Goal: Task Accomplishment & Management: Manage account settings

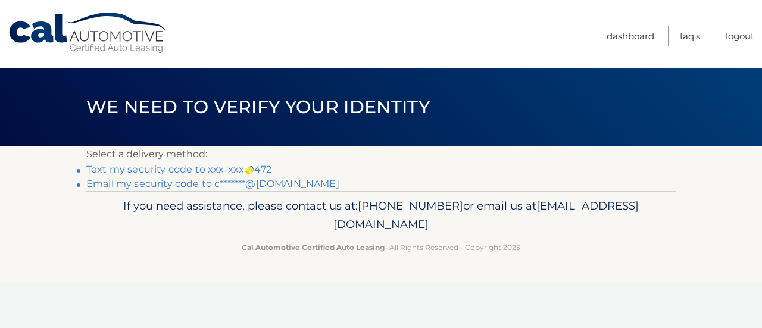
click at [243, 169] on link "Text my security code to xxx-xxx-0472" at bounding box center [178, 169] width 185 height 11
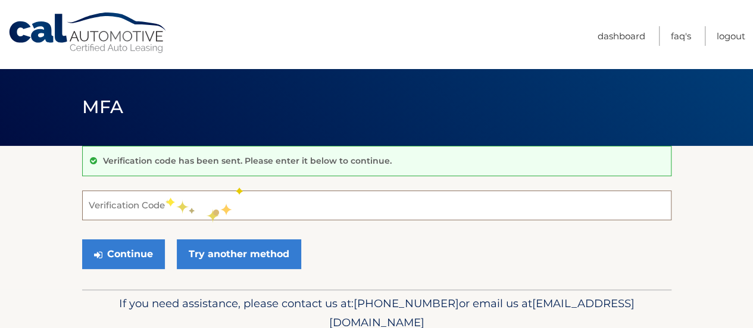
click at [164, 197] on input "Verification Code" at bounding box center [376, 206] width 589 height 30
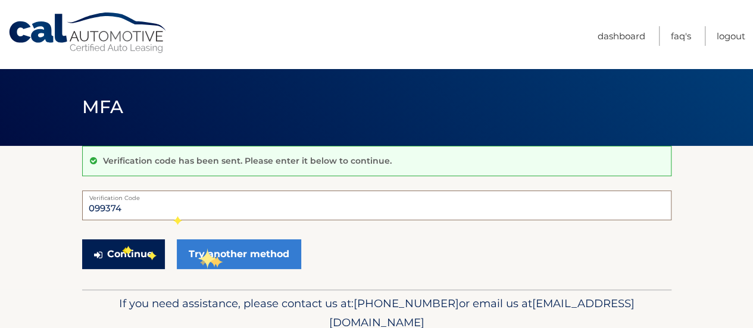
type input "099374"
click at [123, 247] on button "Continue" at bounding box center [123, 254] width 83 height 30
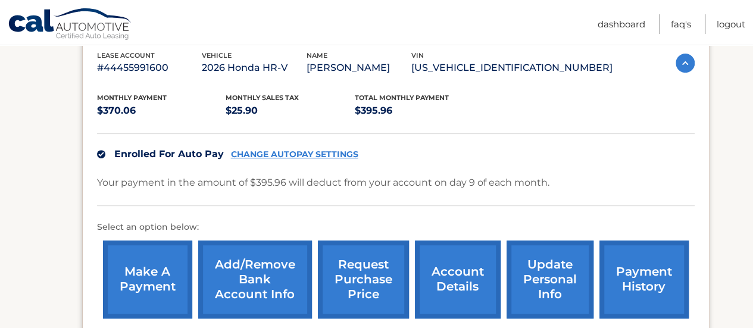
scroll to position [224, 0]
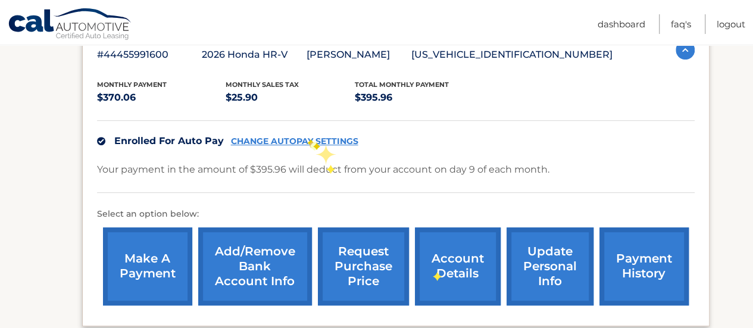
click at [307, 139] on link "CHANGE AUTOPAY SETTINGS" at bounding box center [294, 141] width 127 height 10
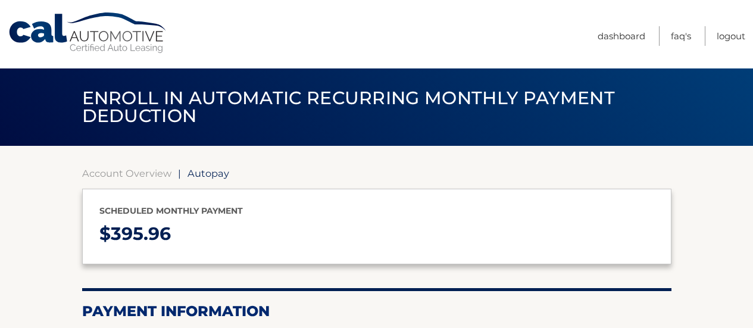
select select "MDYwNmE5ZTYtMTkwMC00MDczLWEyODAtYzViNzdmOWI5Njhh"
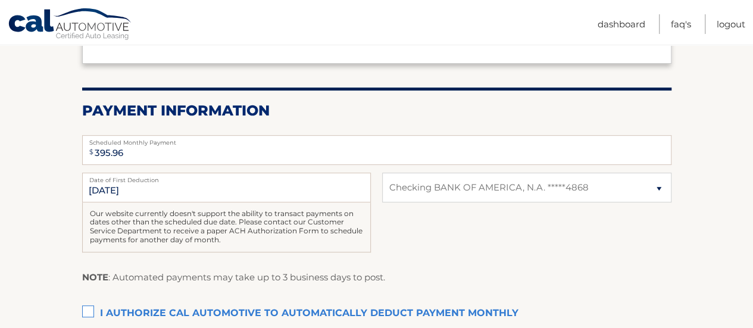
scroll to position [207, 0]
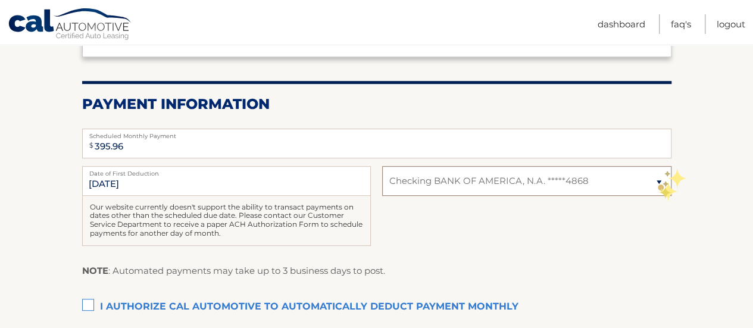
click at [658, 180] on select "Select Bank Account Checking BANK OF AMERICA, N.A. *****4868" at bounding box center [526, 181] width 289 height 30
click at [698, 219] on section "Account Overview | Autopay Scheduled monthly payment $ 395.96 Payment Informati…" at bounding box center [376, 166] width 753 height 455
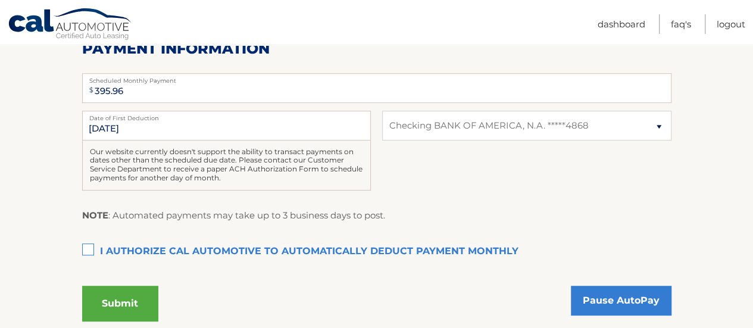
scroll to position [262, 0]
